Goal: Information Seeking & Learning: Learn about a topic

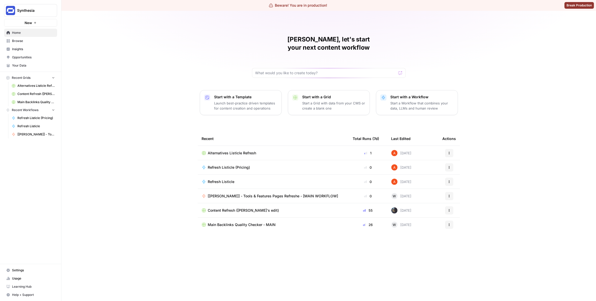
click at [37, 8] on span "Synthesia" at bounding box center [32, 10] width 31 height 5
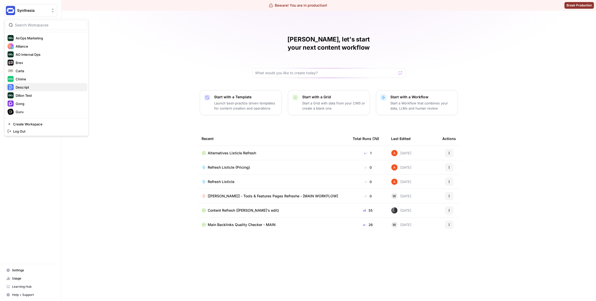
scroll to position [50, 0]
click at [29, 85] on span "Brex" at bounding box center [50, 86] width 68 height 5
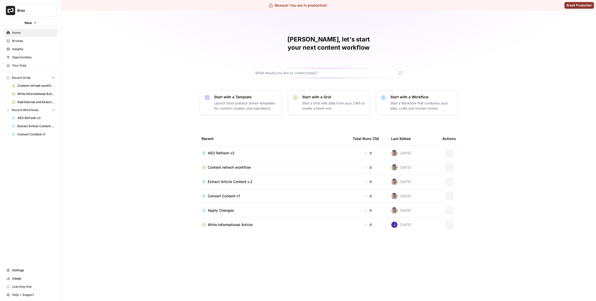
click at [18, 49] on span "Insights" at bounding box center [33, 49] width 43 height 5
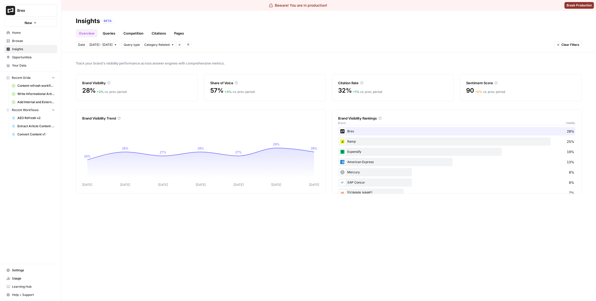
click at [153, 32] on link "Citations" at bounding box center [159, 33] width 20 height 8
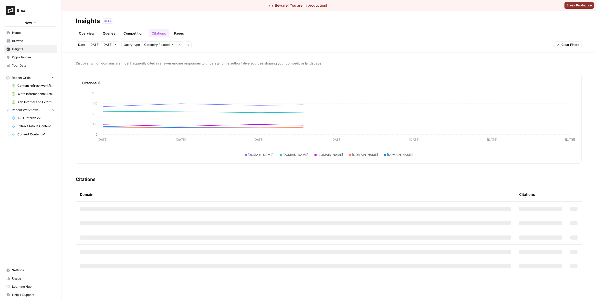
click at [106, 35] on link "Queries" at bounding box center [109, 33] width 19 height 8
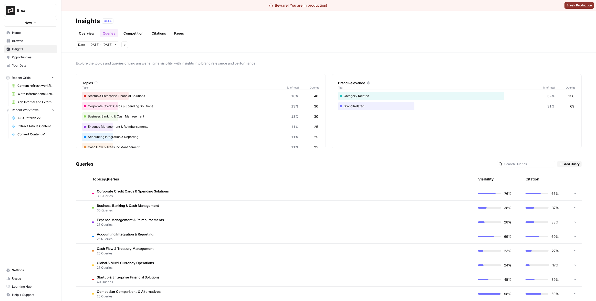
click at [129, 33] on link "Competition" at bounding box center [133, 33] width 26 height 8
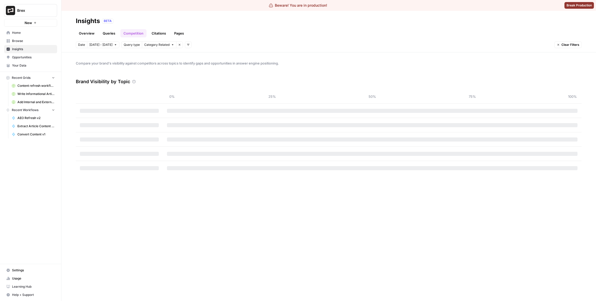
click at [103, 33] on link "Queries" at bounding box center [109, 33] width 19 height 8
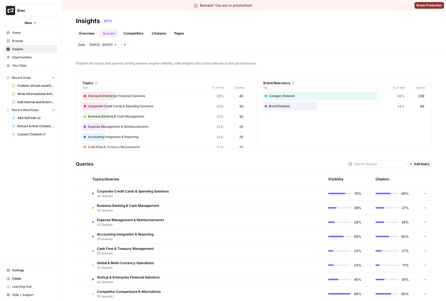
click at [385, 145] on div "Brand Relevance Tag % of total Queries Category Related 69% 156 Brand Related 3…" at bounding box center [344, 111] width 175 height 74
click at [149, 57] on div "Explore the topics and queries driving answer engine visibility, with insights …" at bounding box center [253, 177] width 384 height 249
click at [138, 32] on link "Competition" at bounding box center [133, 33] width 26 height 8
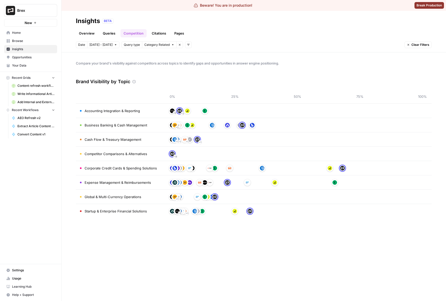
click at [158, 32] on link "Citations" at bounding box center [159, 33] width 20 height 8
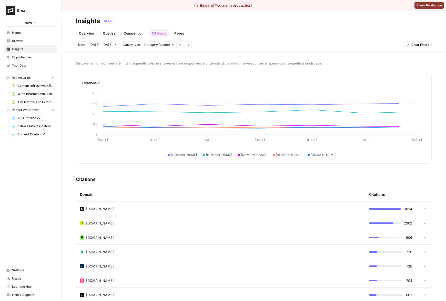
click at [179, 32] on link "Pages" at bounding box center [179, 33] width 16 height 8
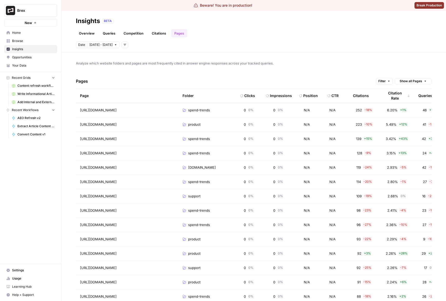
click at [90, 32] on link "Overview" at bounding box center [87, 33] width 22 height 8
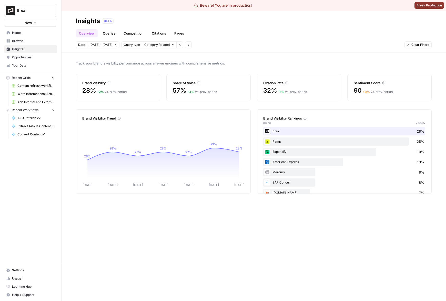
click at [106, 34] on link "Queries" at bounding box center [109, 33] width 19 height 8
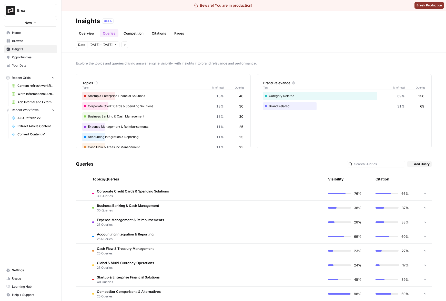
scroll to position [30, 0]
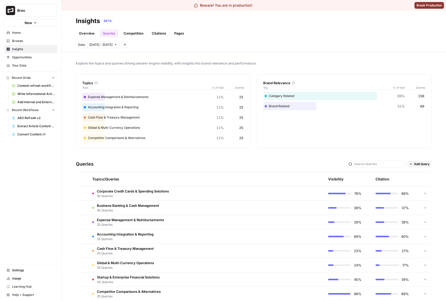
click at [183, 178] on div "Topics/Queries" at bounding box center [181, 179] width 179 height 14
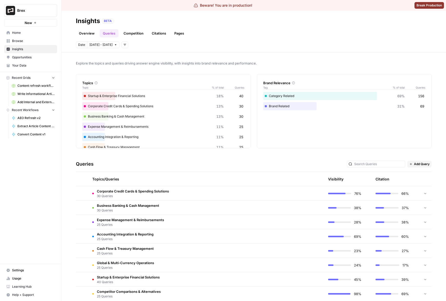
click at [110, 32] on link "Queries" at bounding box center [109, 33] width 19 height 8
click at [145, 43] on div "Date [DATE] - [DATE] Add filters" at bounding box center [254, 44] width 356 height 7
click at [123, 44] on icon "button" at bounding box center [124, 44] width 3 height 3
click at [131, 54] on span "Platform" at bounding box center [127, 55] width 13 height 5
click at [146, 45] on span "Select platform" at bounding box center [152, 45] width 22 height 5
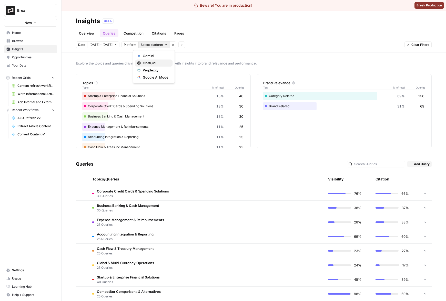
click at [149, 64] on span "ChatGPT" at bounding box center [156, 62] width 26 height 5
click at [166, 57] on div "Explore the topics and queries driving answer engine visibility, with insights …" at bounding box center [253, 177] width 384 height 249
click at [161, 44] on button "Remove filter" at bounding box center [164, 44] width 7 height 7
click at [158, 55] on div "Explore the topics and queries driving answer engine visibility, with insights …" at bounding box center [253, 177] width 384 height 249
click at [164, 58] on div "Explore the topics and queries driving answer engine visibility, with insights …" at bounding box center [253, 177] width 384 height 249
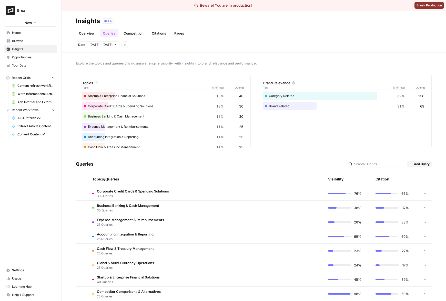
click at [413, 121] on div "Brand Relevance Tag % of total Queries Category Related 69% 156 Brand Related 3…" at bounding box center [344, 111] width 175 height 74
